Goal: Find specific page/section: Find specific page/section

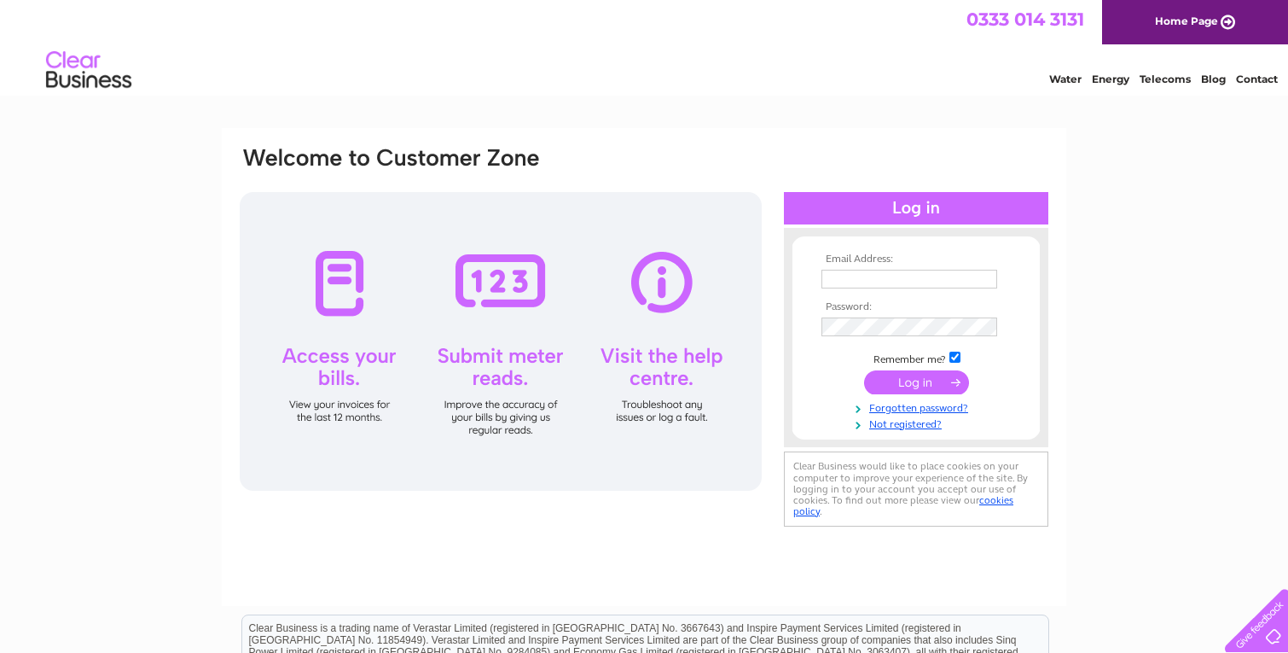
click at [850, 276] on input "text" at bounding box center [909, 279] width 176 height 19
type input "christian@dorinandcoppel.com"
click at [921, 389] on input "submit" at bounding box center [916, 382] width 105 height 24
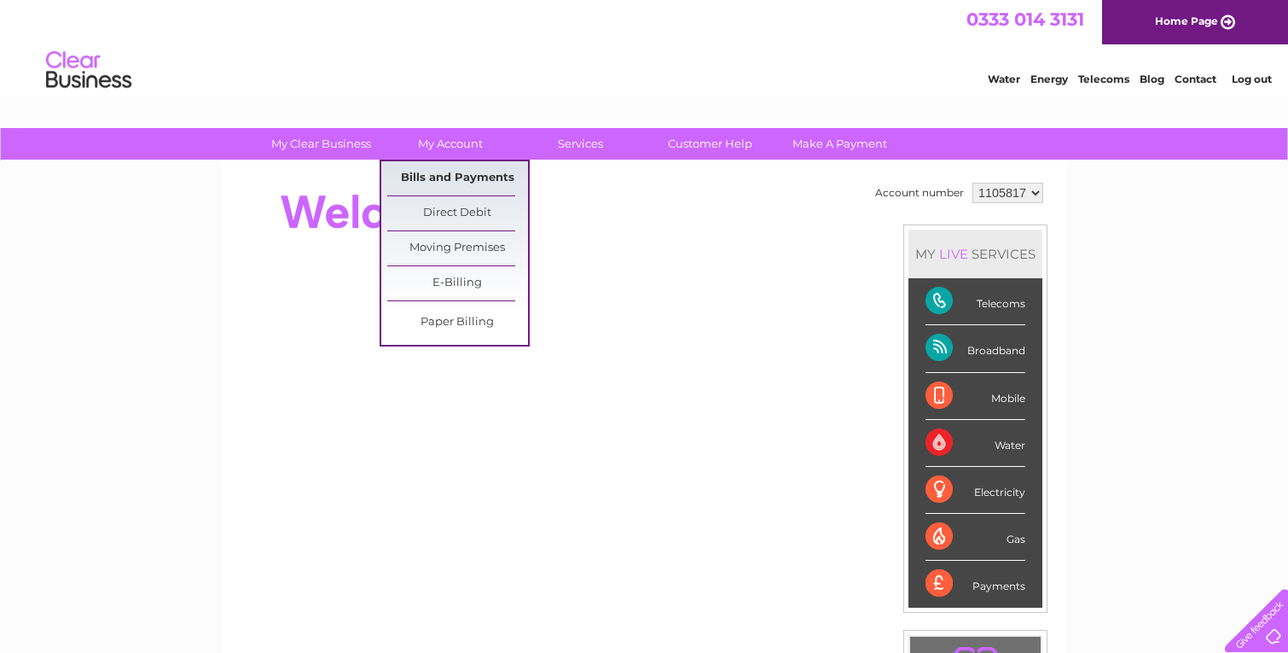
click at [477, 176] on link "Bills and Payments" at bounding box center [457, 178] width 141 height 34
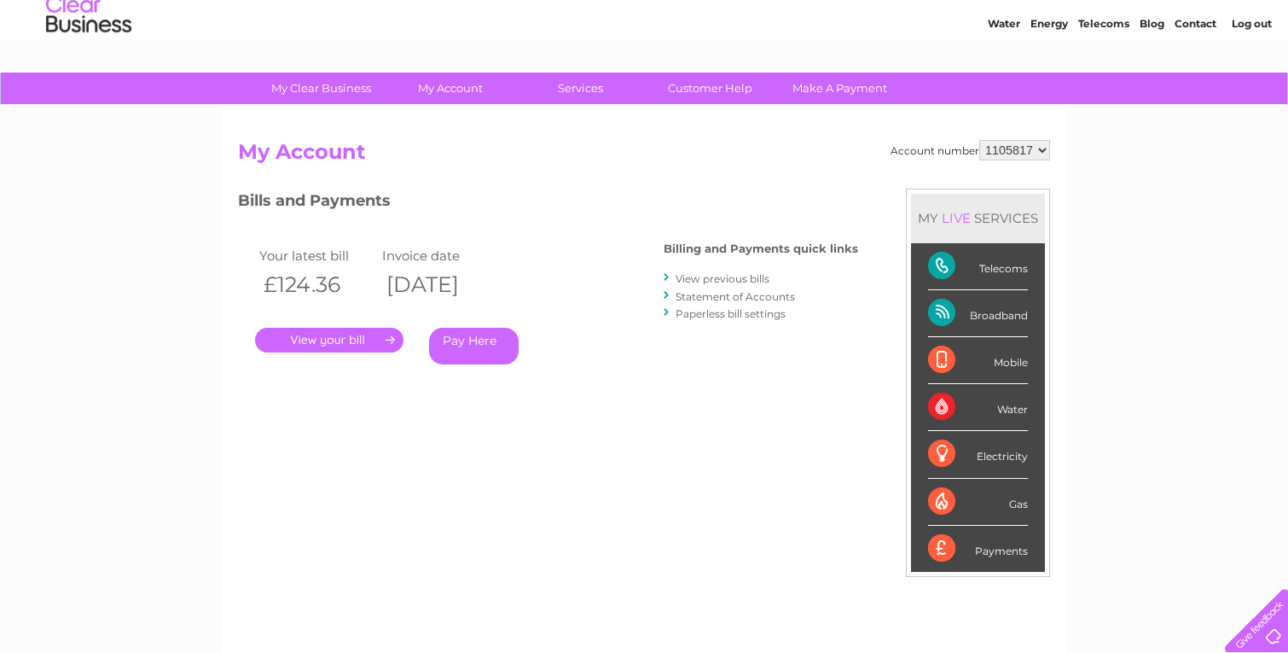
scroll to position [59, 0]
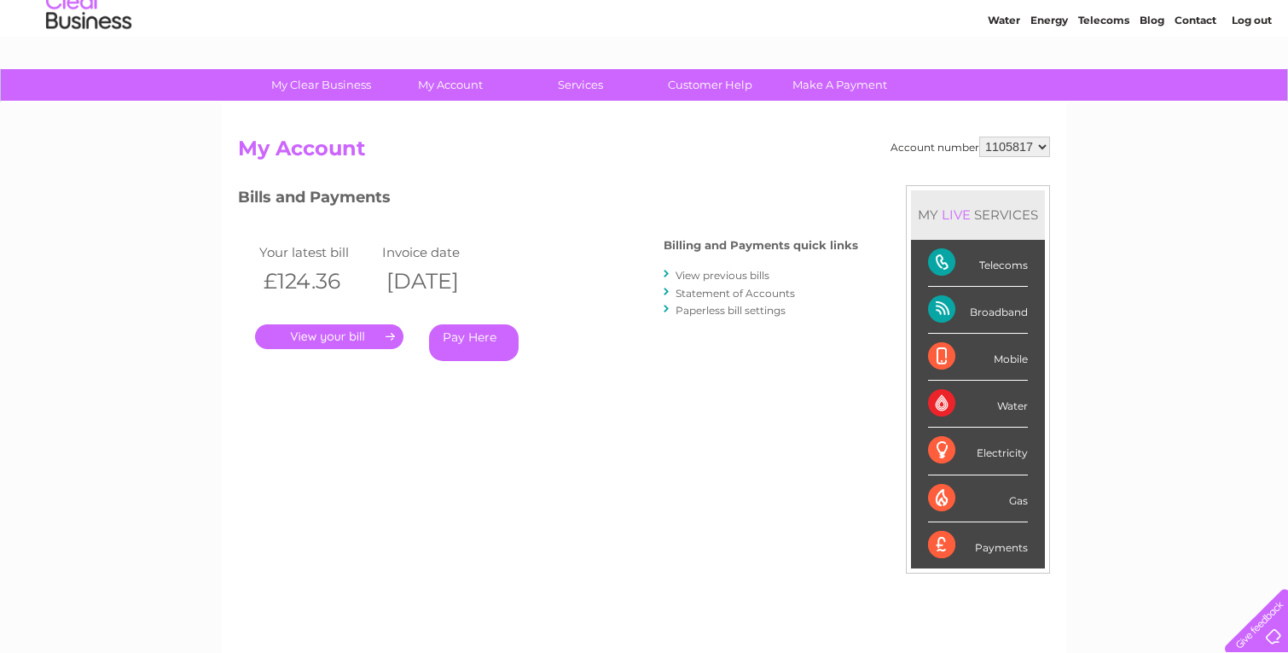
click at [343, 337] on link "." at bounding box center [329, 336] width 148 height 25
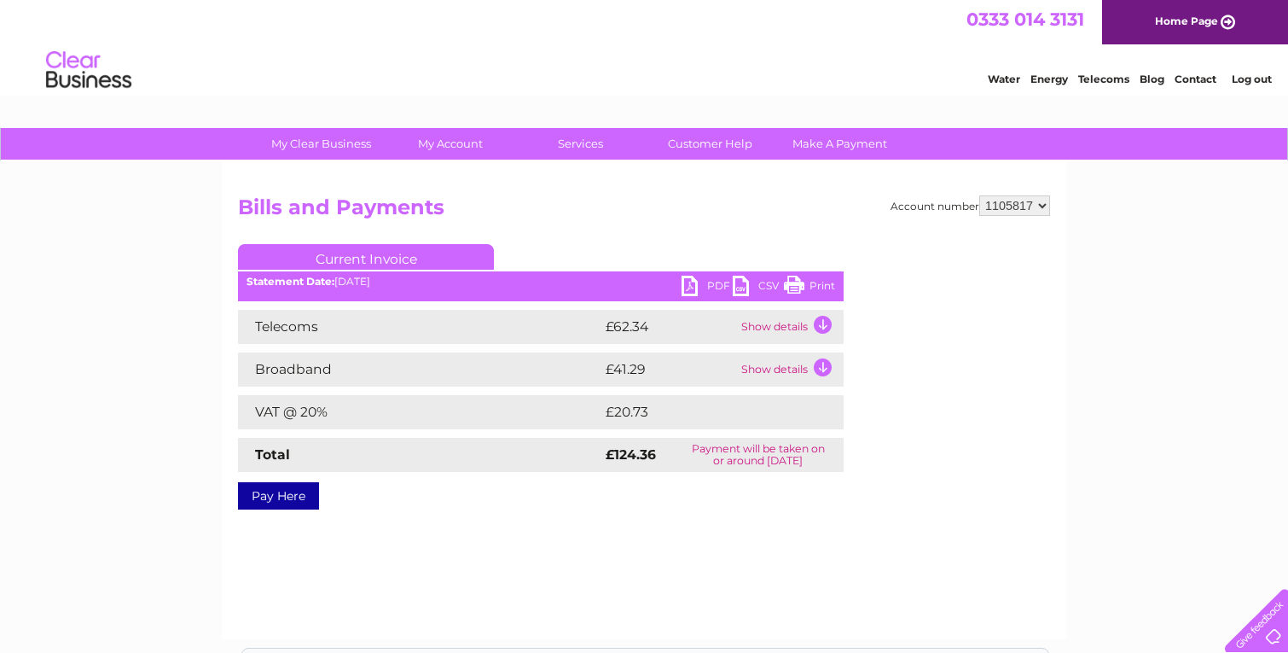
click at [705, 292] on link "PDF" at bounding box center [707, 288] width 51 height 25
click at [1021, 203] on select "1105817" at bounding box center [1014, 205] width 71 height 20
